Goal: Task Accomplishment & Management: Manage account settings

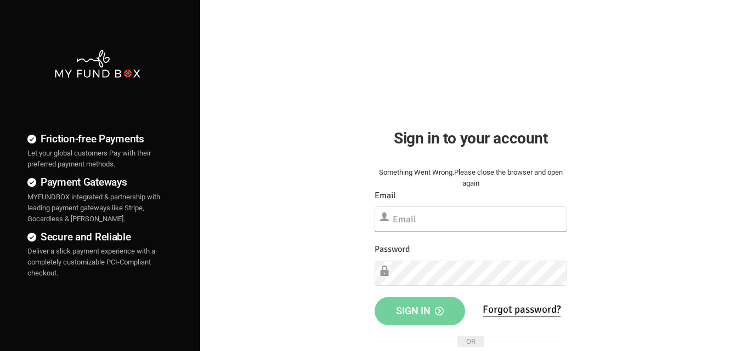
paste input "[EMAIL_ADDRESS][DOMAIN_NAME]"
type input "[EMAIL_ADDRESS][DOMAIN_NAME]"
click at [203, 254] on div "Friction-free Payments Let your global customers Pay with their preferred payme…" at bounding box center [371, 281] width 752 height 562
click at [169, 326] on div "Friction-free Payments Let your global customers Pay with their preferred payme…" at bounding box center [98, 281] width 206 height 562
click at [185, 188] on ul "Friction-free Payments Let your global customers Pay with their preferred payme…" at bounding box center [97, 211] width 195 height 221
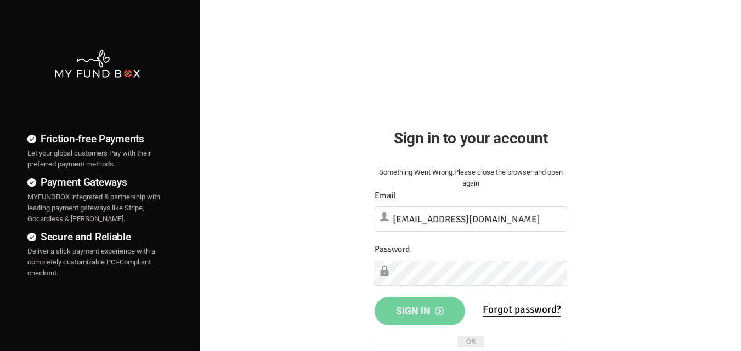
click at [185, 214] on ul "Friction-free Payments Let your global customers Pay with their preferred payme…" at bounding box center [97, 211] width 195 height 221
click at [174, 317] on ul "Friction-free Payments Let your global customers Pay with their preferred payme…" at bounding box center [97, 211] width 195 height 221
drag, startPoint x: 175, startPoint y: 313, endPoint x: 168, endPoint y: 315, distance: 6.8
click at [174, 313] on ul "Friction-free Payments Let your global customers Pay with their preferred payme…" at bounding box center [97, 211] width 195 height 221
click at [168, 229] on ul "Friction-free Payments Let your global customers Pay with their preferred payme…" at bounding box center [97, 211] width 195 height 221
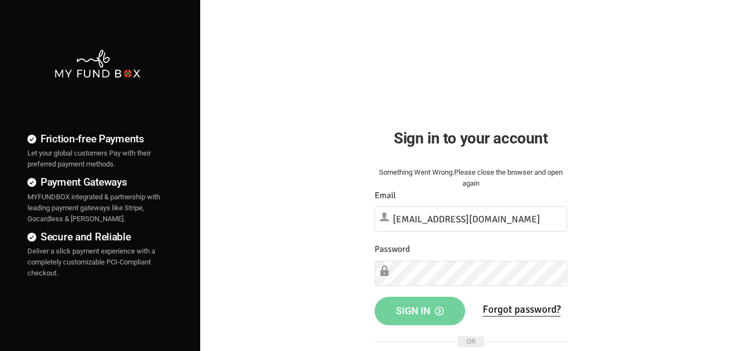
click at [177, 334] on div "Friction-free Payments Let your global customers Pay with their preferred payme…" at bounding box center [98, 281] width 206 height 562
click at [196, 215] on div "Friction-free Payments Let your global customers Pay with their preferred payme…" at bounding box center [98, 281] width 206 height 562
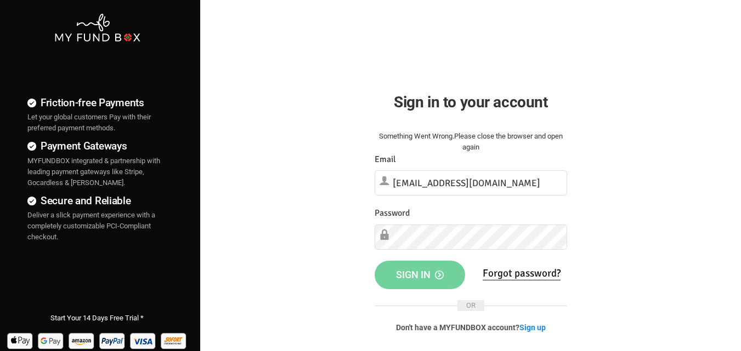
scroll to position [55, 0]
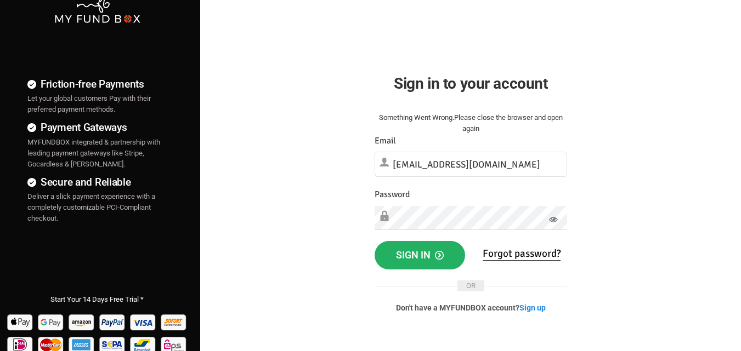
click at [411, 255] on span "Sign in" at bounding box center [420, 255] width 48 height 12
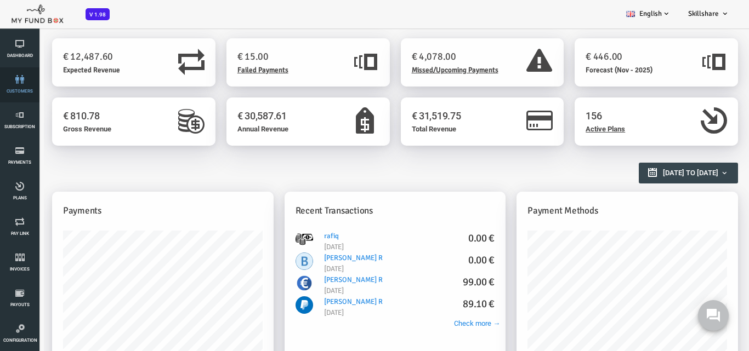
click at [2, 75] on li "customers" at bounding box center [19, 84] width 39 height 35
